Goal: Find specific page/section

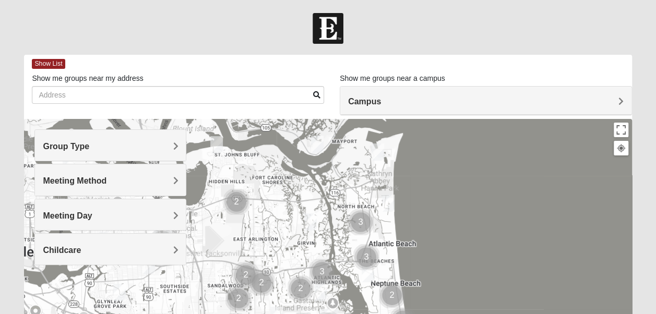
click at [89, 150] on span "Group Type" at bounding box center [66, 146] width 46 height 9
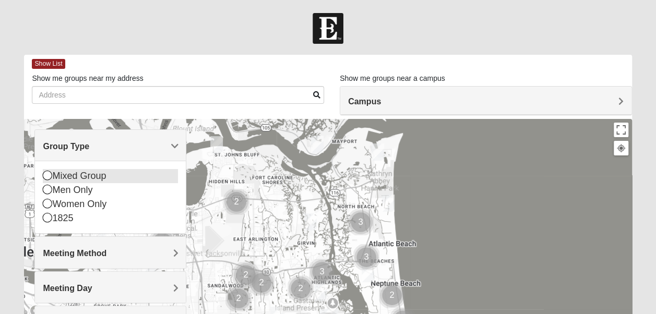
click at [46, 176] on icon at bounding box center [47, 175] width 9 height 9
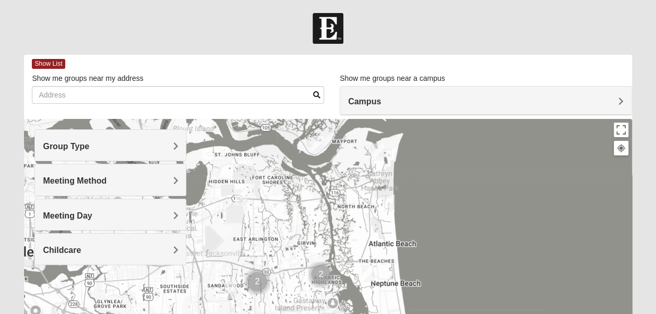
click at [617, 96] on h4 "Campus" at bounding box center [485, 101] width 275 height 10
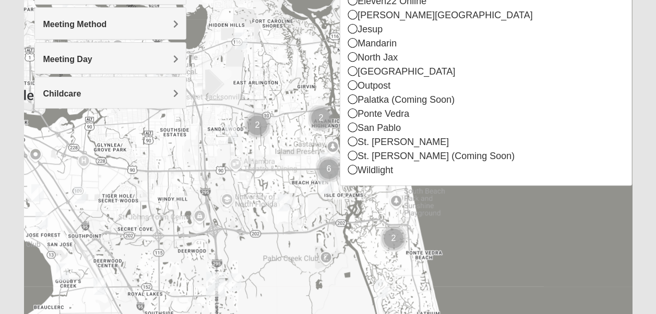
scroll to position [159, 0]
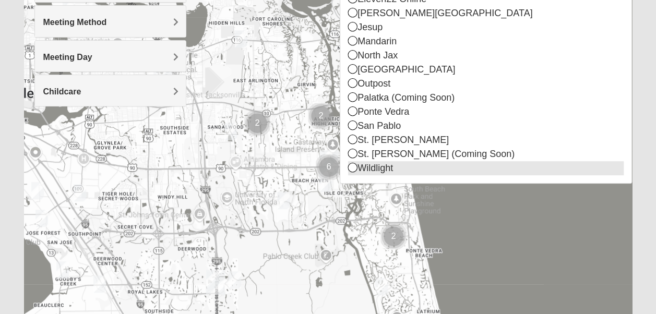
click at [353, 166] on icon at bounding box center [352, 167] width 9 height 9
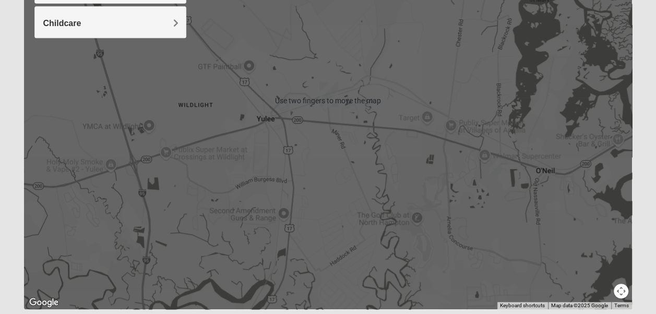
scroll to position [260, 0]
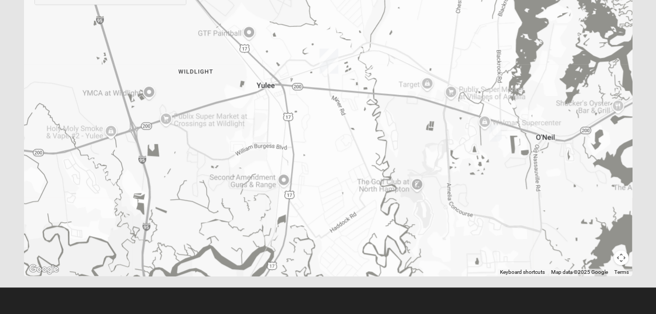
click at [494, 129] on img "Mixed Speed 32034" at bounding box center [495, 133] width 21 height 26
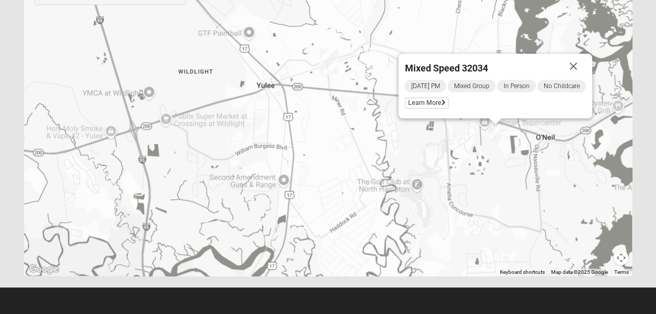
click at [468, 196] on div "Mixed Speed 32034 [DATE] PM Mixed Group In Person No Childcare Learn More" at bounding box center [327, 67] width 607 height 417
click at [581, 65] on button "Close" at bounding box center [573, 66] width 25 height 25
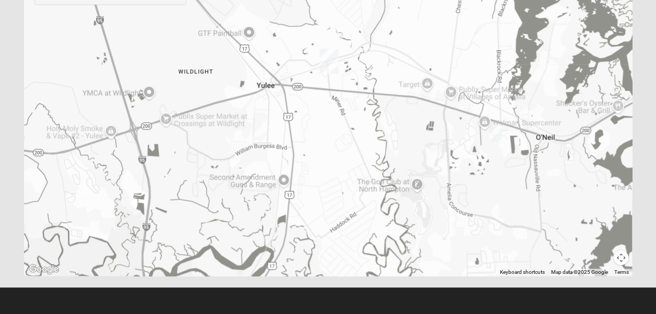
click at [623, 256] on button "Map camera controls" at bounding box center [620, 257] width 15 height 15
click at [604, 238] on button "Move right" at bounding box center [602, 239] width 15 height 15
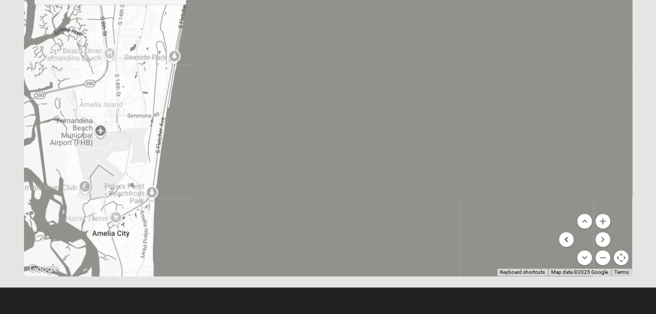
click at [567, 236] on button "Move left" at bounding box center [566, 239] width 15 height 15
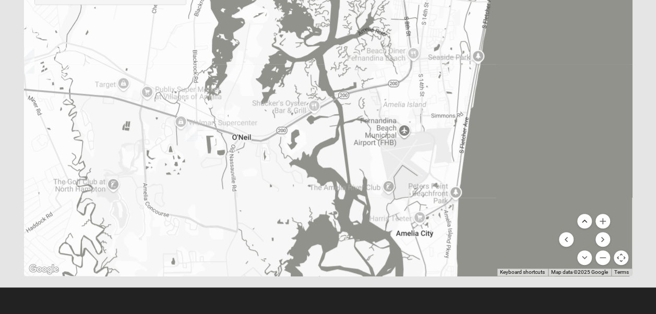
click at [584, 220] on button "Move up" at bounding box center [584, 221] width 15 height 15
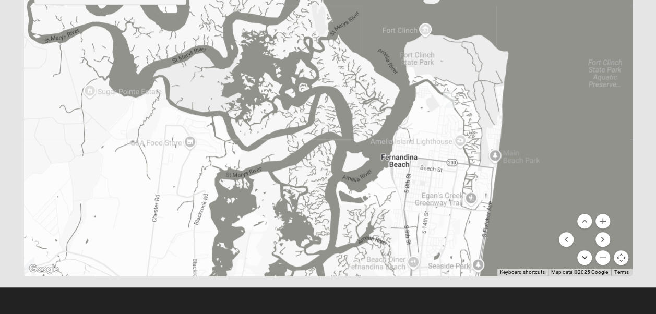
click at [585, 255] on button "Move down" at bounding box center [584, 257] width 15 height 15
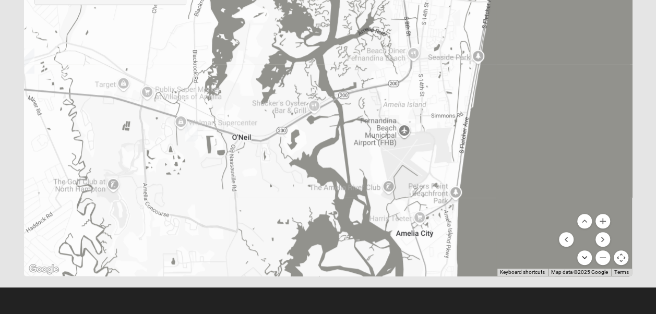
click at [585, 255] on button "Move down" at bounding box center [584, 257] width 15 height 15
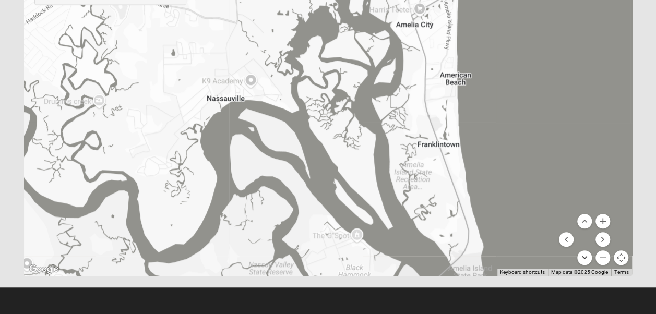
click at [585, 255] on button "Move down" at bounding box center [584, 257] width 15 height 15
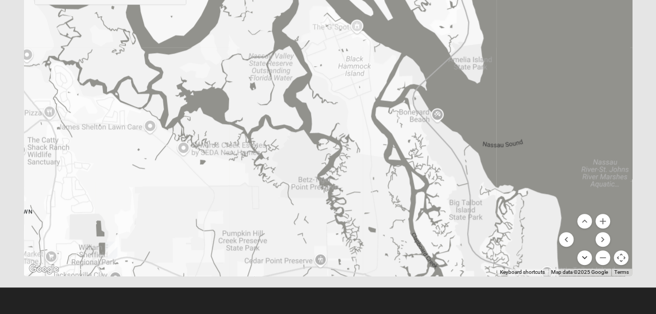
click at [585, 255] on button "Move down" at bounding box center [584, 257] width 15 height 15
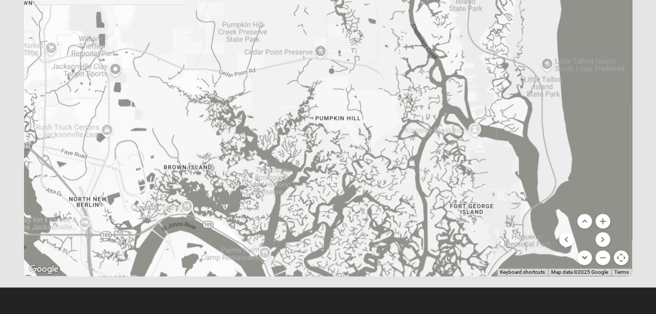
click at [585, 255] on button "Move down" at bounding box center [584, 257] width 15 height 15
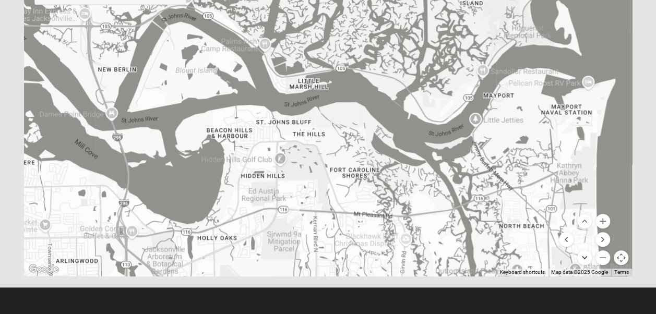
click at [587, 257] on button "Move down" at bounding box center [584, 257] width 15 height 15
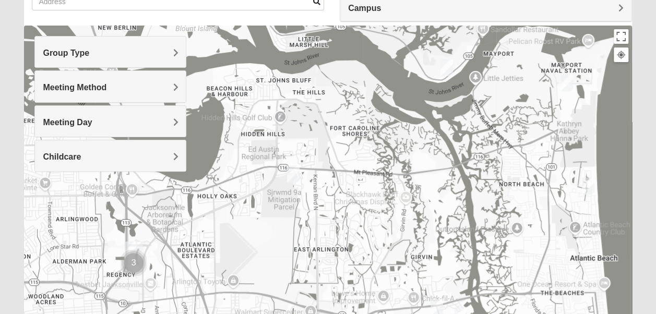
scroll to position [45, 0]
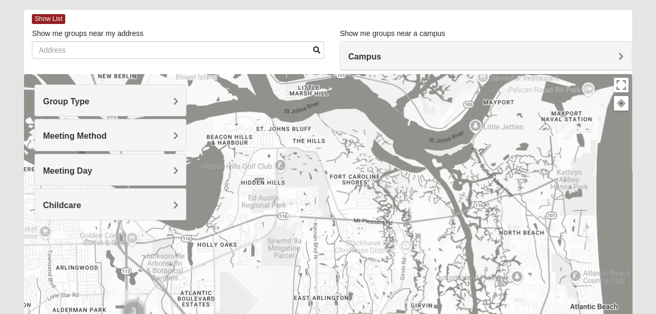
click at [106, 138] on span "Meeting Method" at bounding box center [75, 135] width 64 height 9
